Goal: Find specific page/section: Find specific page/section

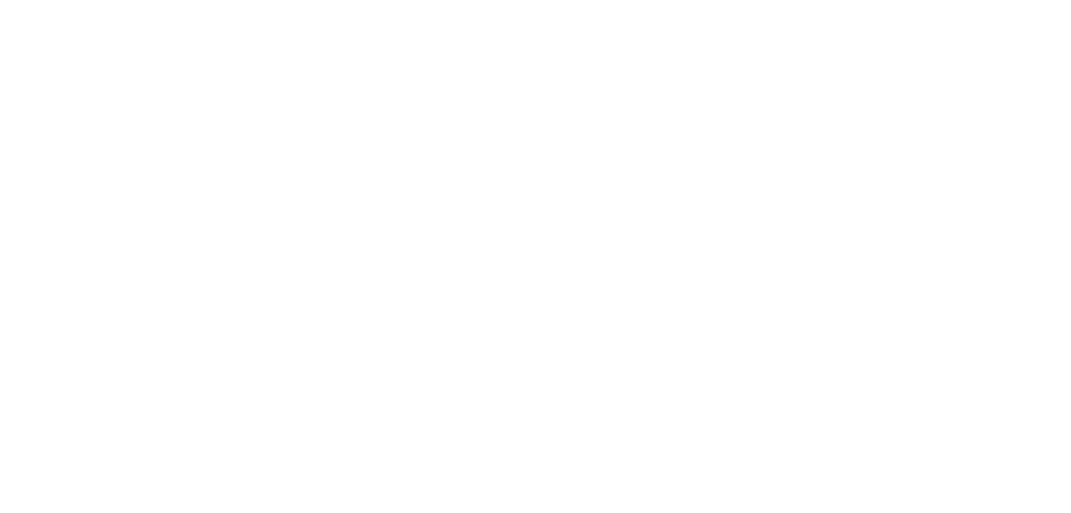
click at [229, 0] on html at bounding box center [535, 0] width 1071 height 0
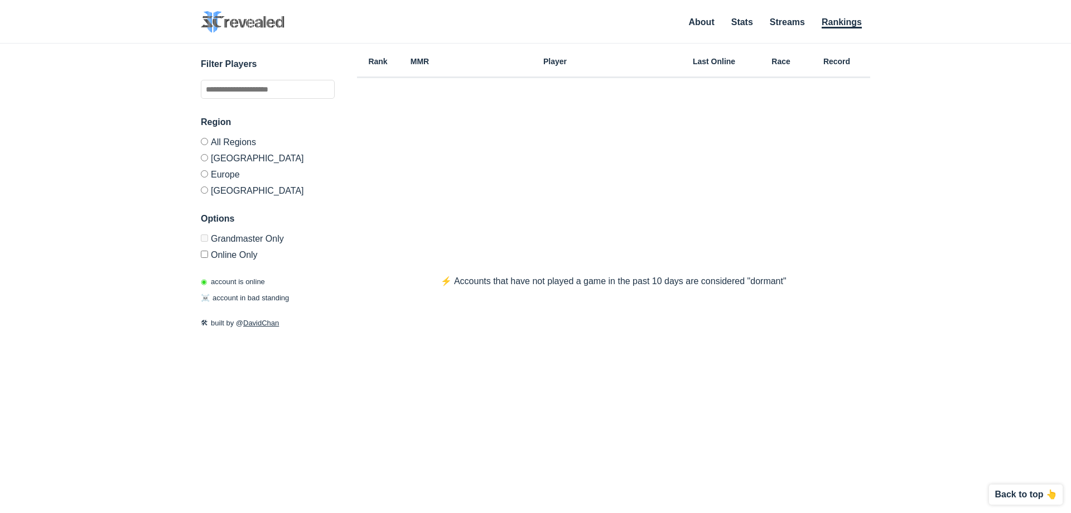
click at [229, 172] on label "Europe" at bounding box center [268, 174] width 134 height 16
click at [211, 171] on label "Europe" at bounding box center [268, 174] width 134 height 16
